Goal: Information Seeking & Learning: Learn about a topic

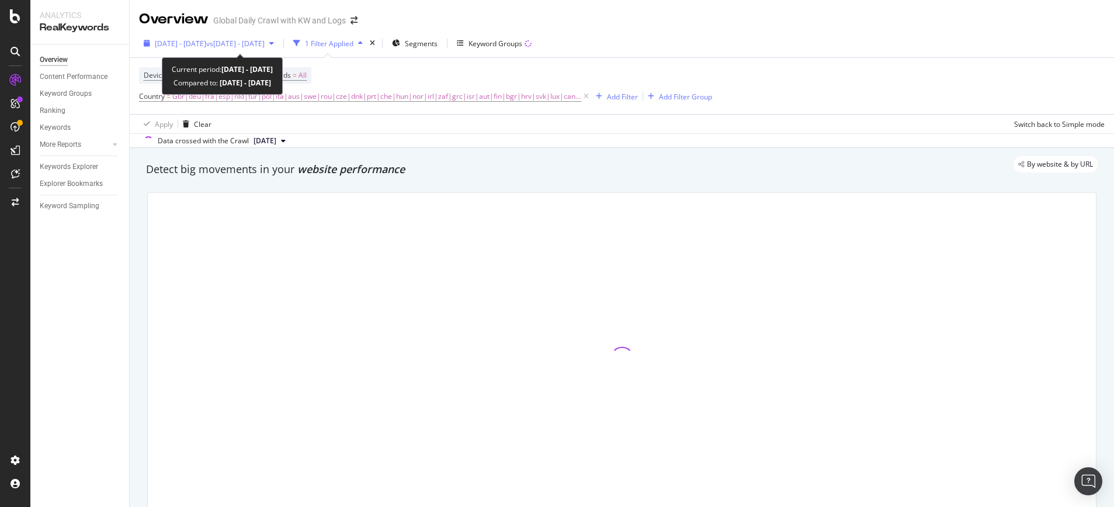
click at [206, 43] on span "2023 Sep. 1st - Nov. 30th" at bounding box center [180, 44] width 51 height 10
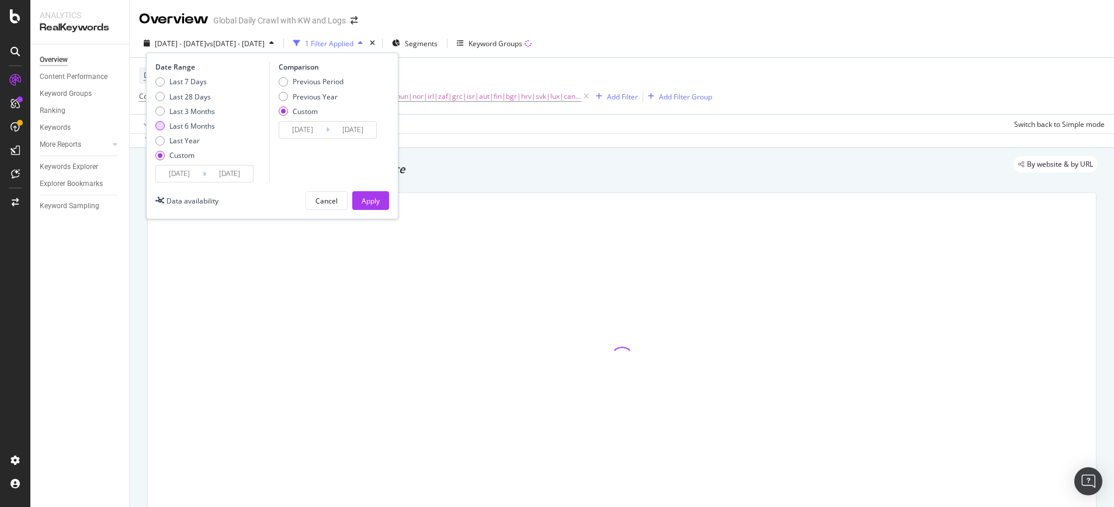
click at [181, 127] on div "Last 6 Months" at bounding box center [192, 126] width 46 height 10
type input "2025/03/17"
type input "2025/09/16"
click at [354, 200] on button "Apply" at bounding box center [370, 200] width 37 height 19
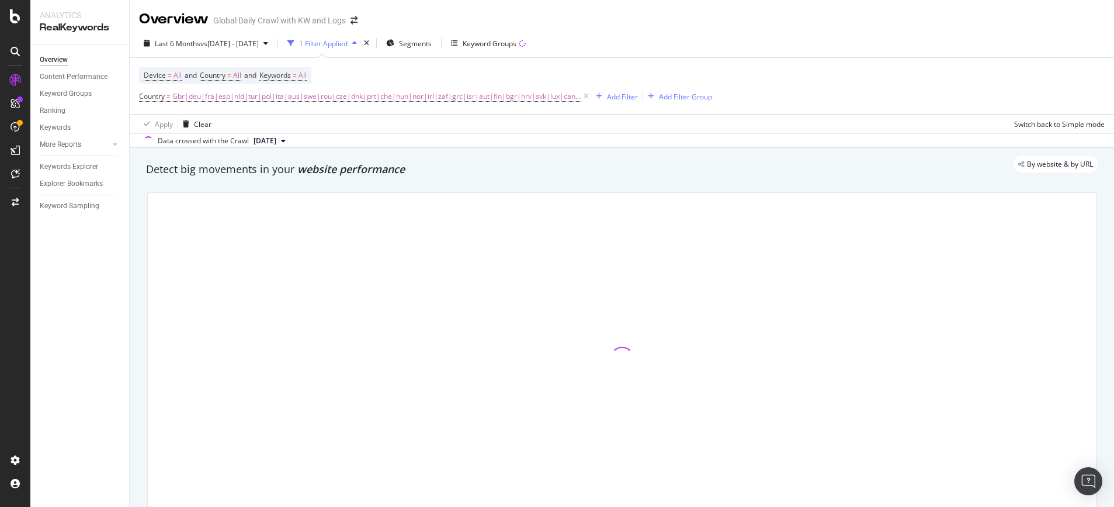
click at [143, 195] on div at bounding box center [622, 358] width 964 height 351
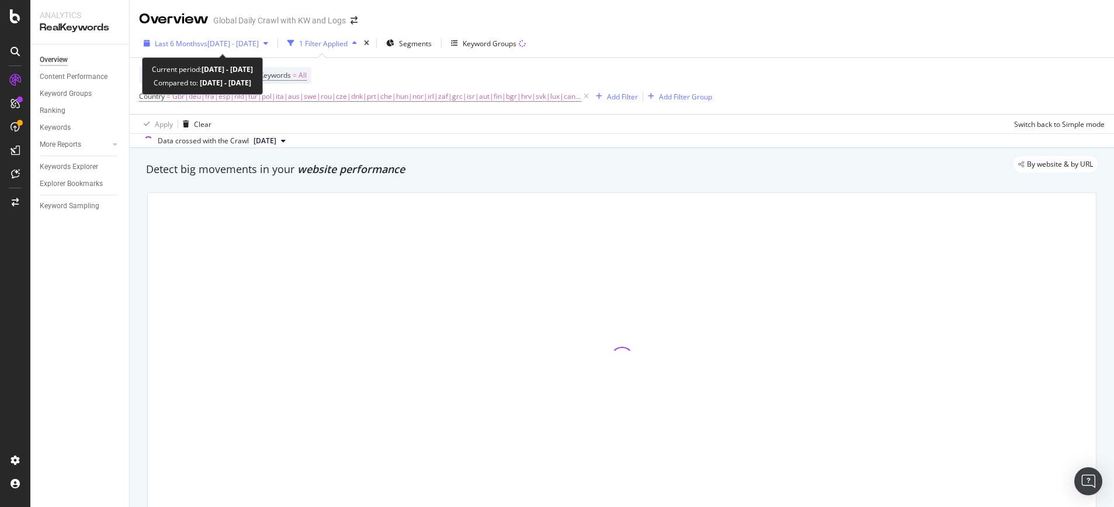
click at [220, 46] on span "vs 2022 Sep. 1st - Nov. 30th" at bounding box center [229, 44] width 58 height 10
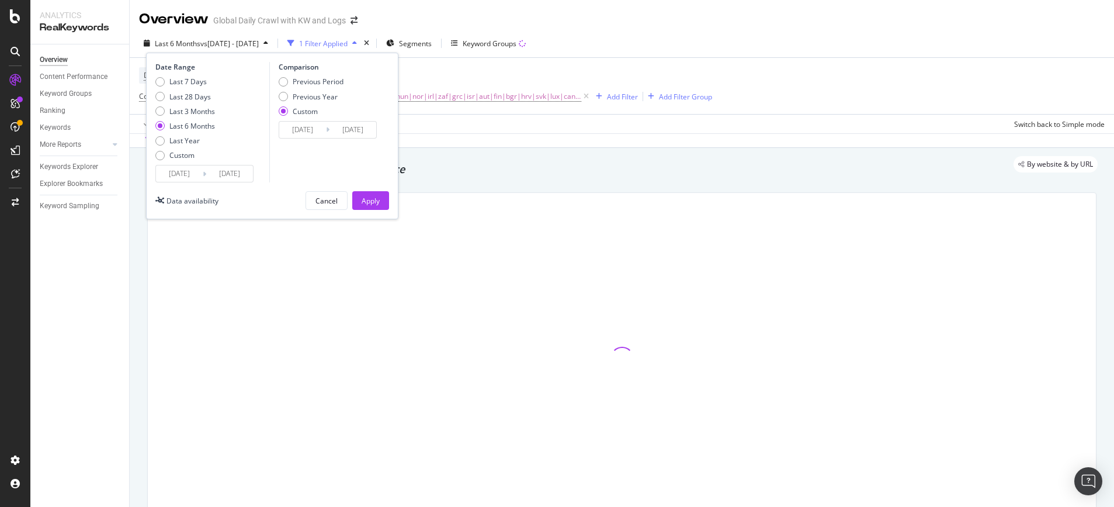
click at [286, 87] on div "Previous Period Previous Year Custom" at bounding box center [311, 99] width 65 height 44
click at [282, 82] on div "Previous Period" at bounding box center [283, 81] width 9 height 9
type input "2024/09/13"
type input "2025/03/16"
click at [373, 202] on div "Apply" at bounding box center [371, 201] width 18 height 10
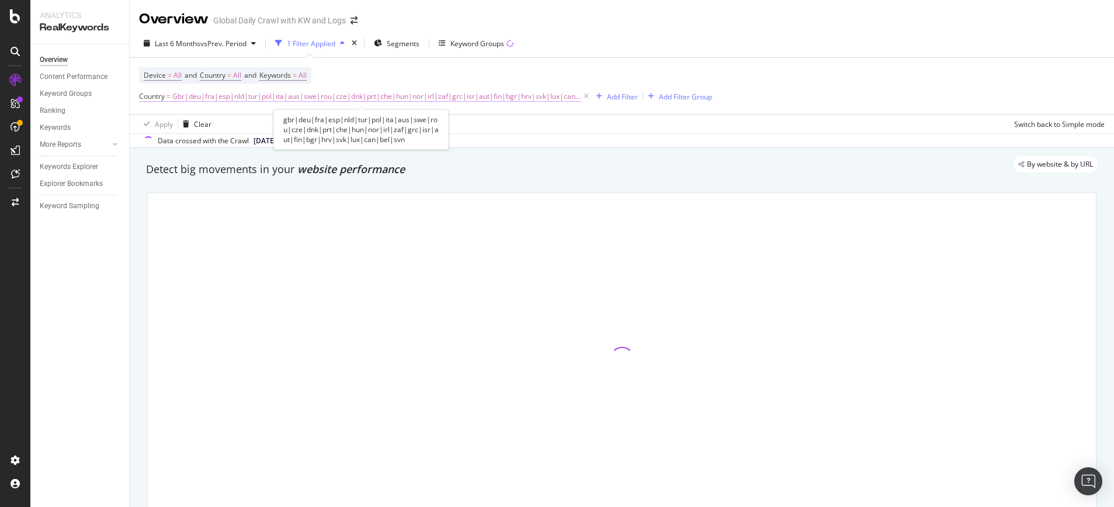
click at [319, 100] on span "Gbr|deu|fra|esp|nld|tur|pol|ita|aus|swe|rou|cze|dnk|prt|che|hun|nor|irl|zaf|grc…" at bounding box center [376, 96] width 409 height 16
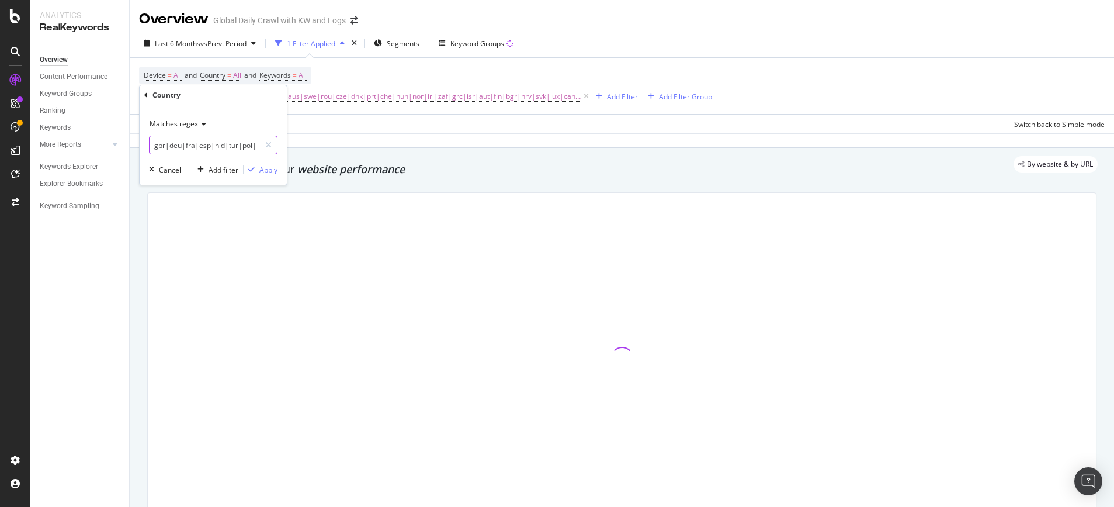
click at [179, 150] on input "gbr|deu|fra|esp|nld|tur|pol|ita|aus|swe|rou|cze|dnk|prt|che|hun|nor|irl|zaf|grc…" at bounding box center [205, 145] width 110 height 19
click at [165, 142] on input "gbr|deu|fra|esp|nld|tur|pol|ita|aus|swe|rou|cze|dnk|prt|che|hun|nor|irl|zaf|grc…" at bounding box center [205, 145] width 110 height 19
drag, startPoint x: 165, startPoint y: 143, endPoint x: 385, endPoint y: 179, distance: 222.0
click at [385, 179] on body "Analytics RealKeywords Overview Content Performance Keyword Groups Ranking Keyw…" at bounding box center [557, 253] width 1114 height 507
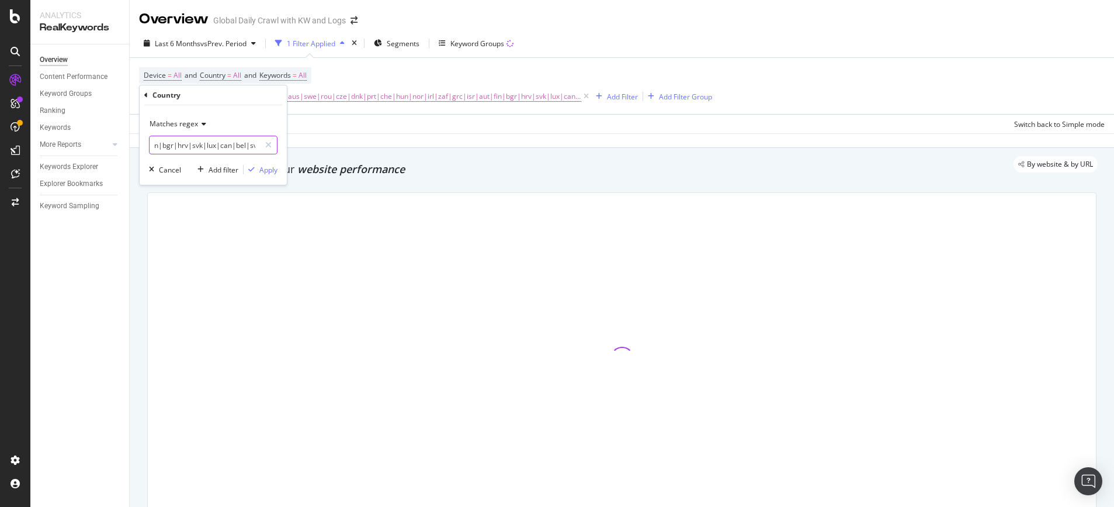
type input "gbr"
click at [268, 171] on div "Apply" at bounding box center [268, 170] width 18 height 10
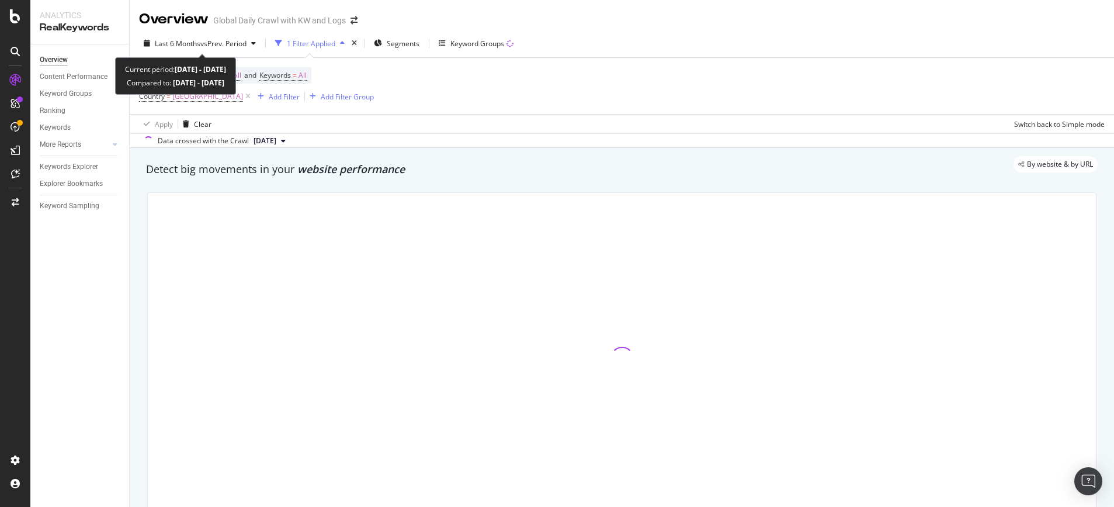
click at [194, 53] on span "Last 6 Months vs Prev. Period" at bounding box center [200, 43] width 122 height 19
click at [180, 45] on span "Last 6 Months" at bounding box center [178, 44] width 46 height 10
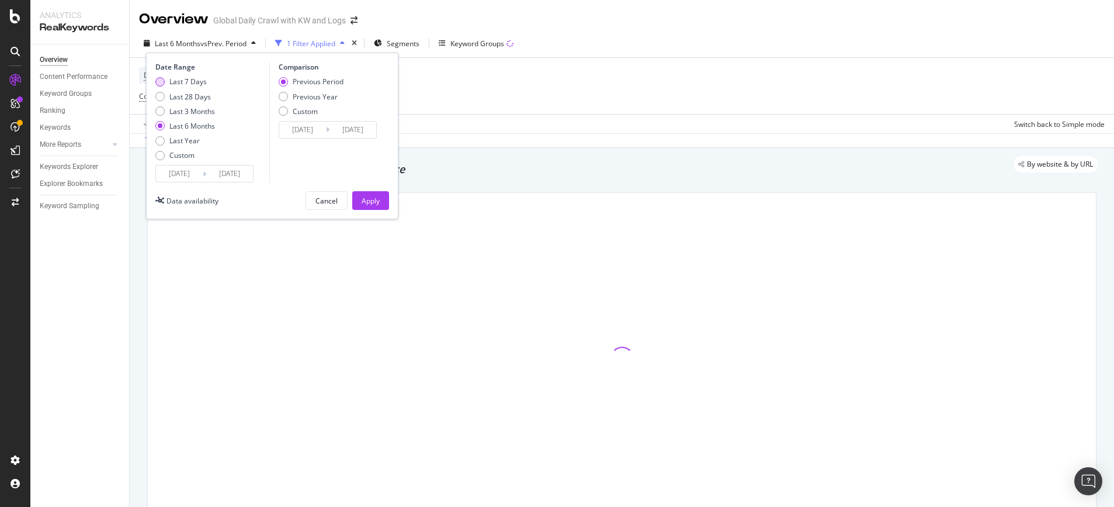
click at [166, 84] on div "Last 7 Days" at bounding box center [185, 82] width 60 height 10
type input "2025/09/10"
type input "2025/09/03"
type input "2025/09/09"
click at [368, 192] on div "Apply" at bounding box center [371, 201] width 18 height 18
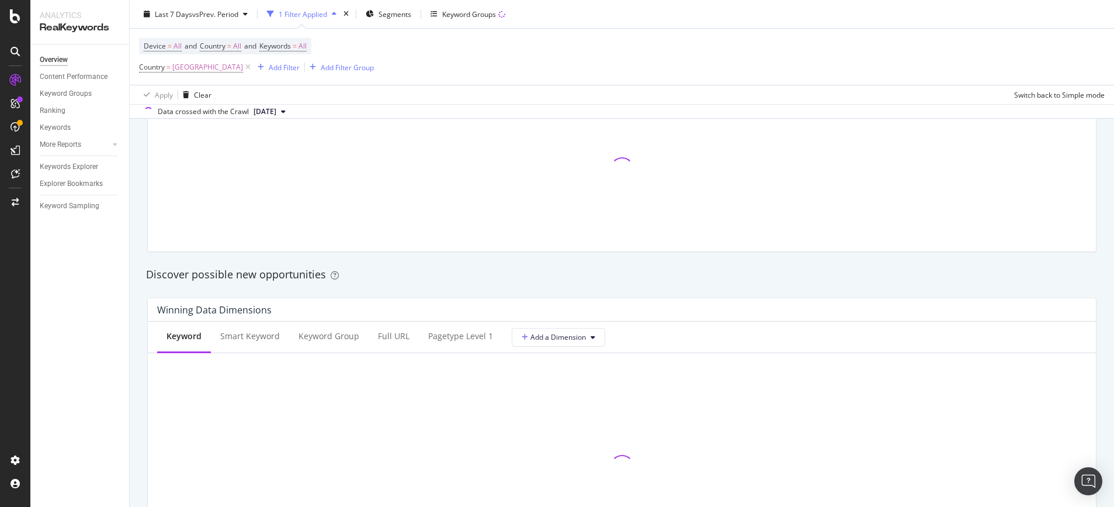
scroll to position [967, 0]
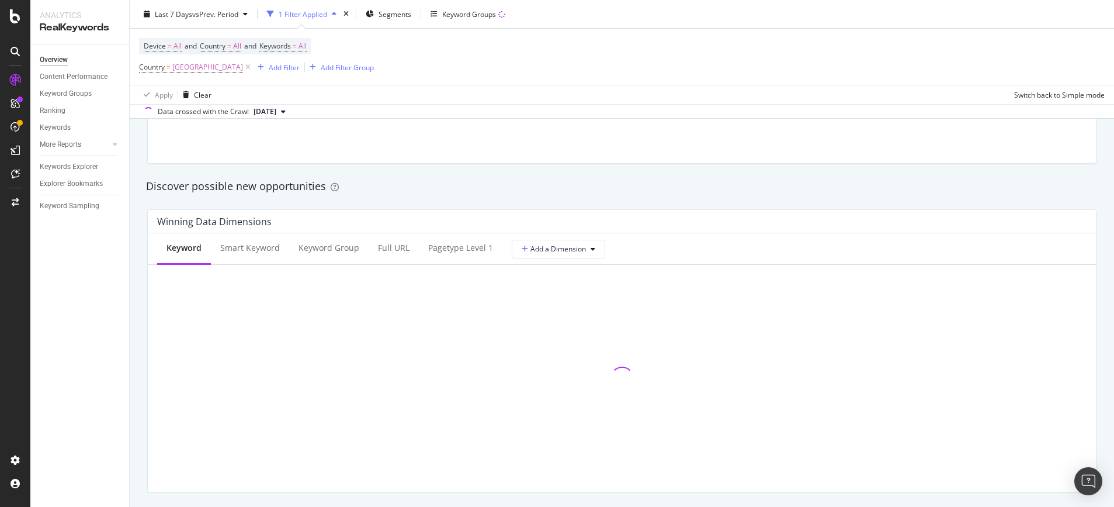
click at [138, 197] on div "By website & by URL Detect big movements in your website performance Investigat…" at bounding box center [622, 286] width 985 height 2210
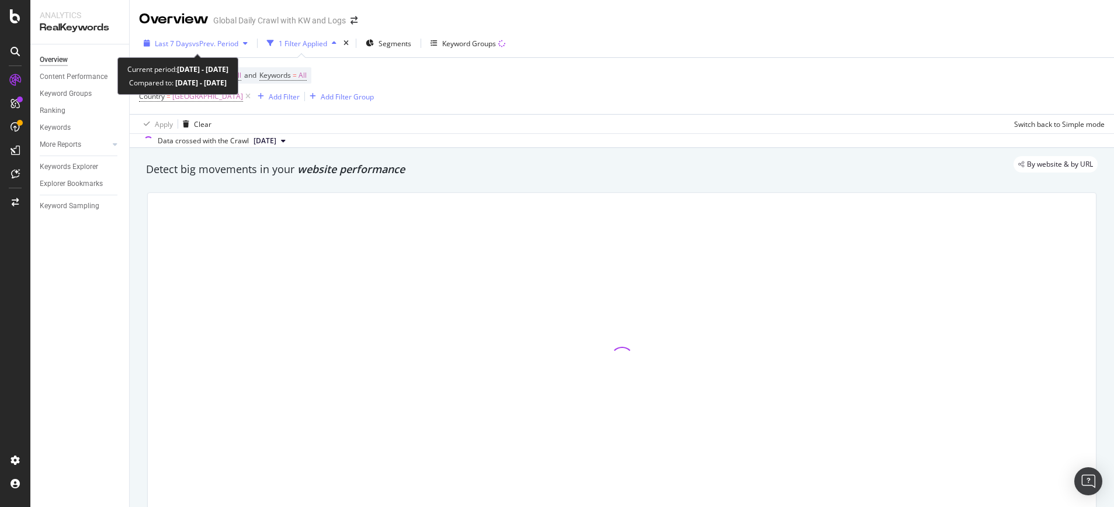
click at [223, 42] on span "vs Prev. Period" at bounding box center [215, 44] width 46 height 10
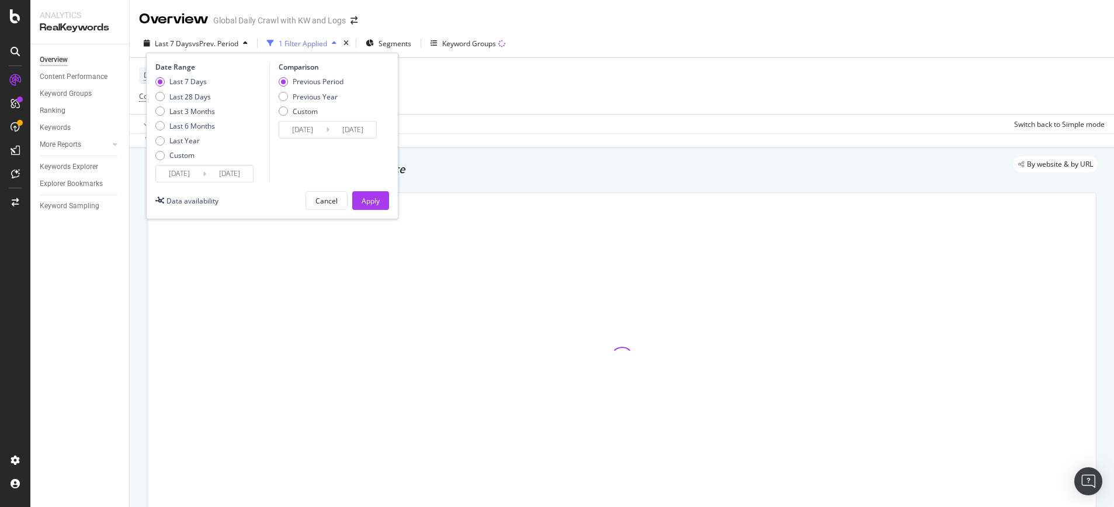
click at [136, 122] on div "Apply Clear Switch back to Simple mode" at bounding box center [622, 123] width 985 height 19
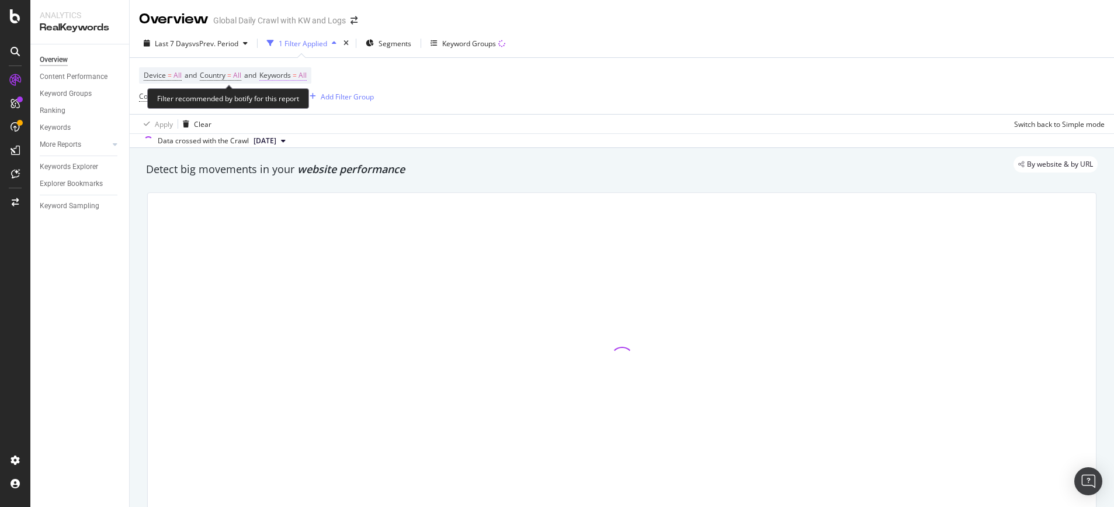
click at [307, 78] on span "All" at bounding box center [303, 75] width 8 height 16
click at [292, 103] on div "button" at bounding box center [296, 102] width 14 height 7
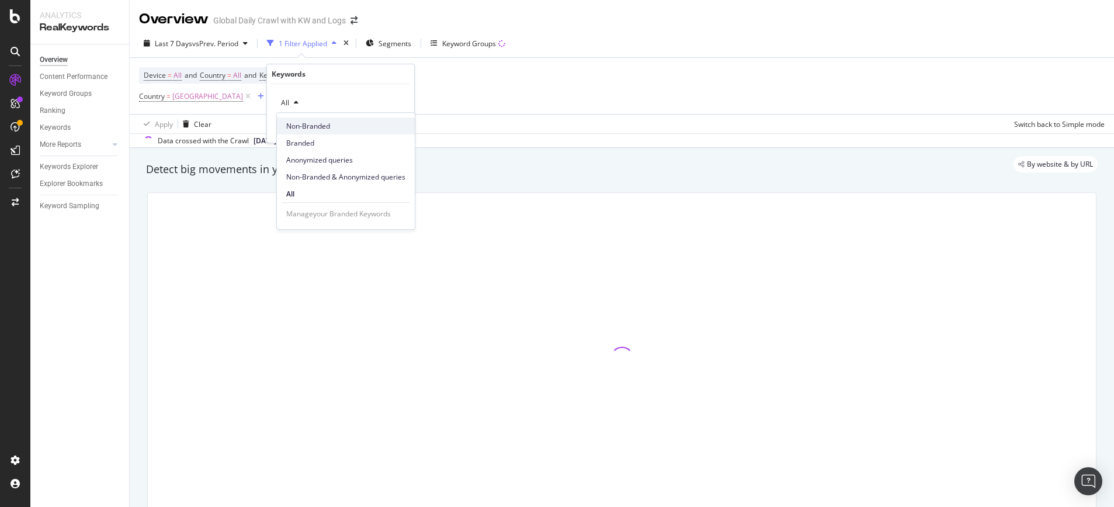
click at [328, 131] on div "Non-Branded" at bounding box center [346, 125] width 138 height 17
click at [387, 128] on div "Apply" at bounding box center [396, 128] width 18 height 10
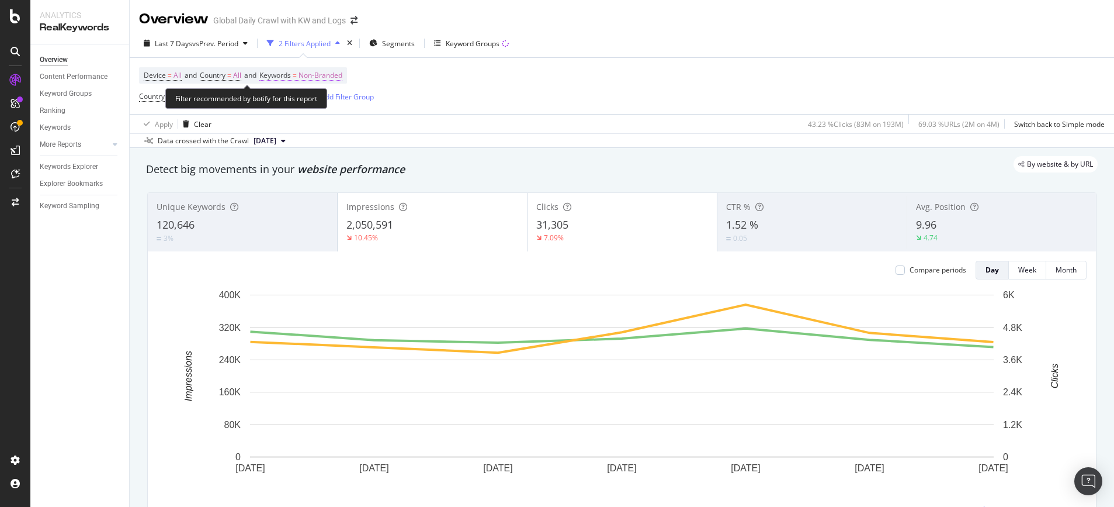
click at [329, 71] on span "Non-Branded" at bounding box center [321, 75] width 44 height 16
click at [315, 98] on span "Non-Branded" at bounding box center [300, 103] width 49 height 10
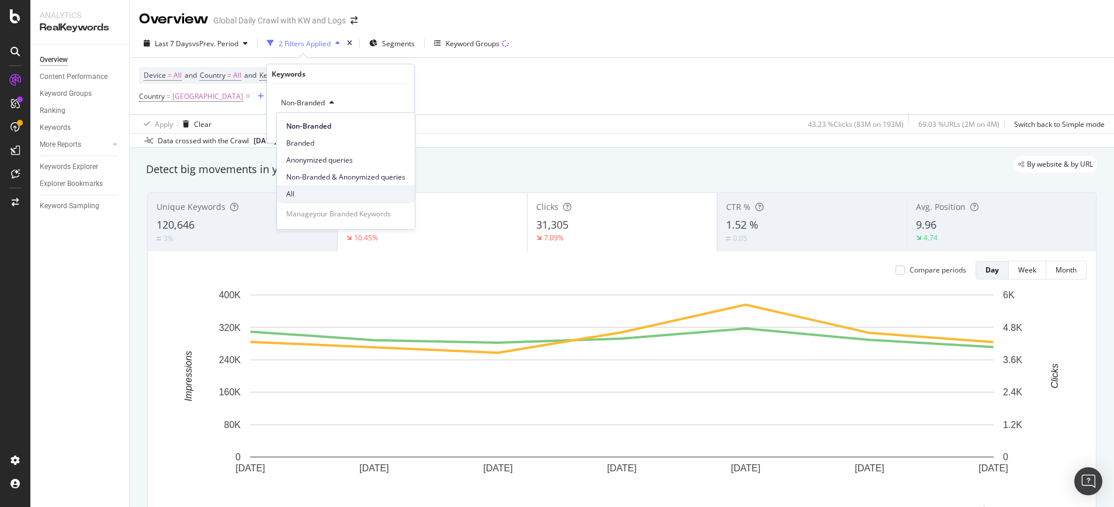
click at [298, 193] on span "All" at bounding box center [345, 194] width 119 height 11
click at [387, 124] on div "Apply" at bounding box center [396, 128] width 18 height 10
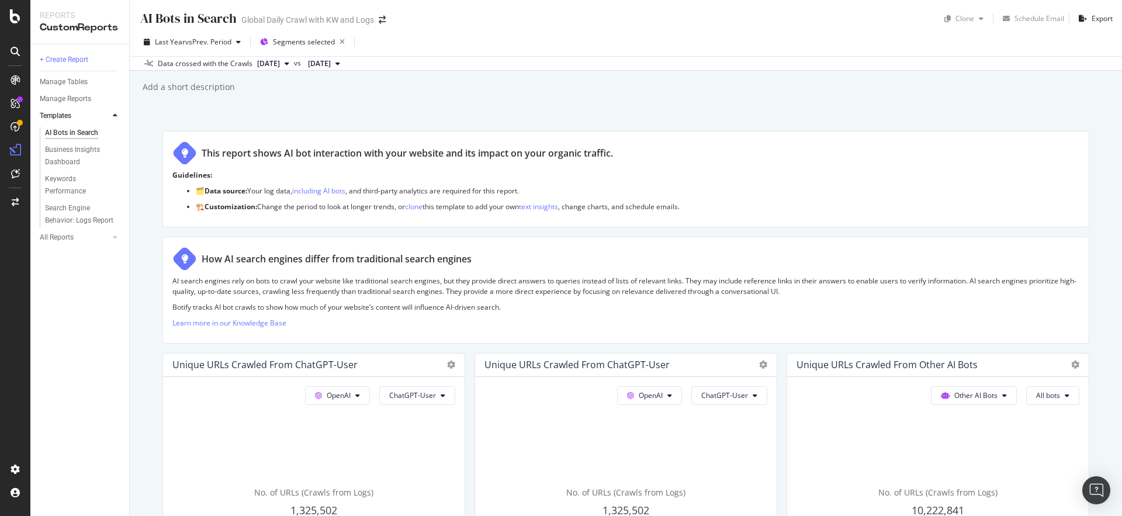
scroll to position [1017, 0]
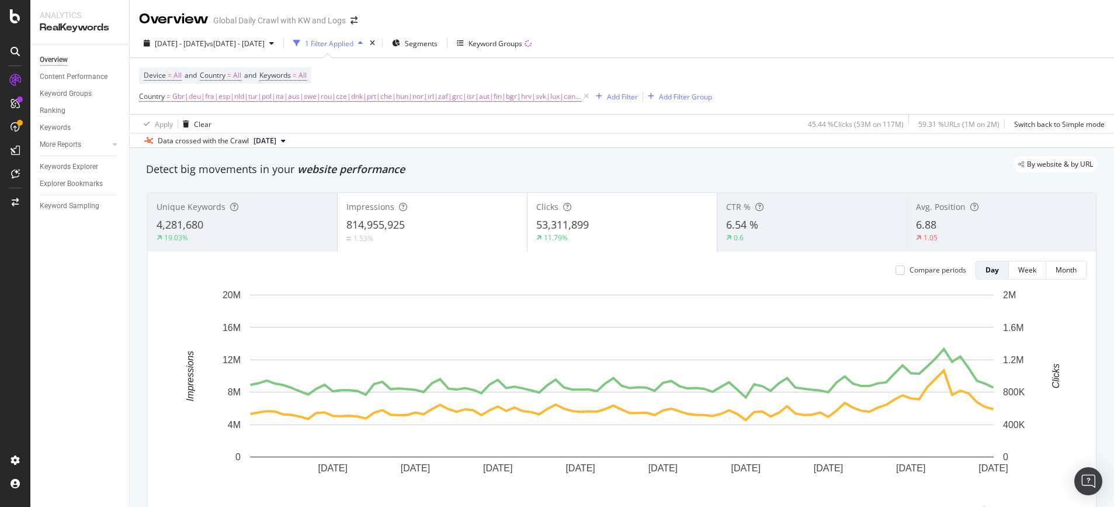
click at [140, 219] on div "Unique Keywords 4,281,680 19.03% Impressions 814,955,925 1.53% Clicks 53,311,89…" at bounding box center [622, 358] width 964 height 351
